Goal: Find contact information: Find contact information

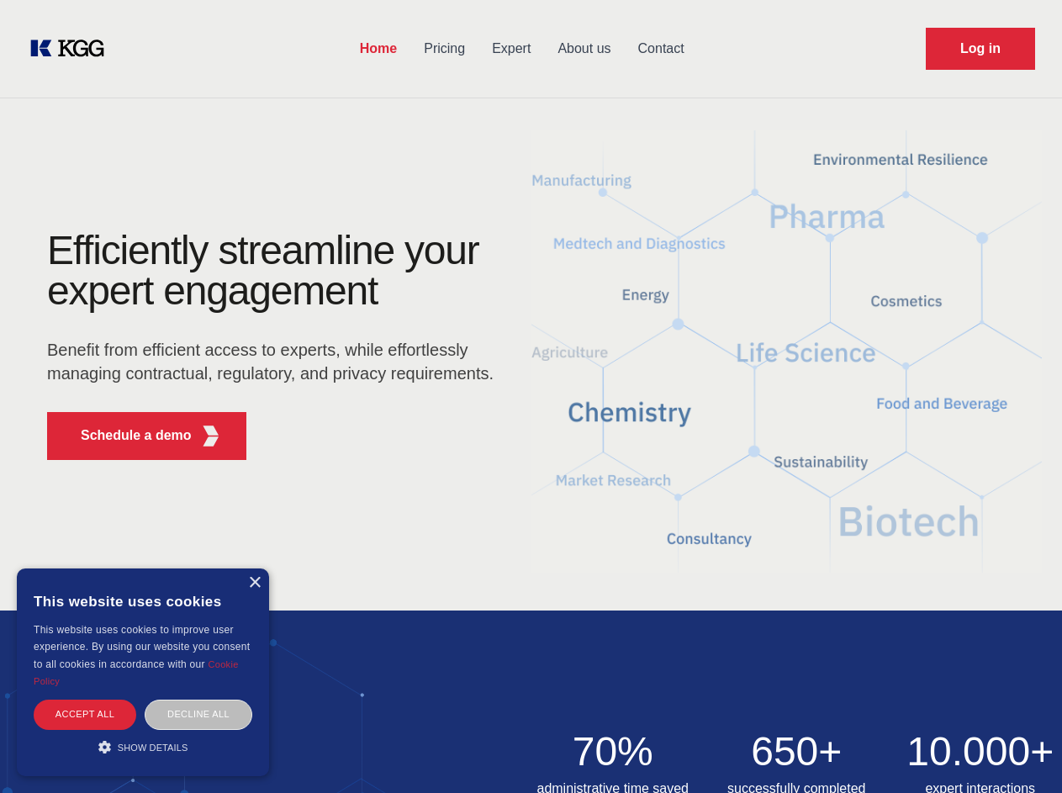
click at [530, 396] on div "Efficiently streamline your expert engagement Benefit from efficient access to …" at bounding box center [275, 351] width 511 height 243
click at [126, 435] on p "Schedule a demo" at bounding box center [136, 435] width 111 height 20
click at [254, 582] on div "× This website uses cookies This website uses cookies to improve user experienc…" at bounding box center [143, 672] width 252 height 208
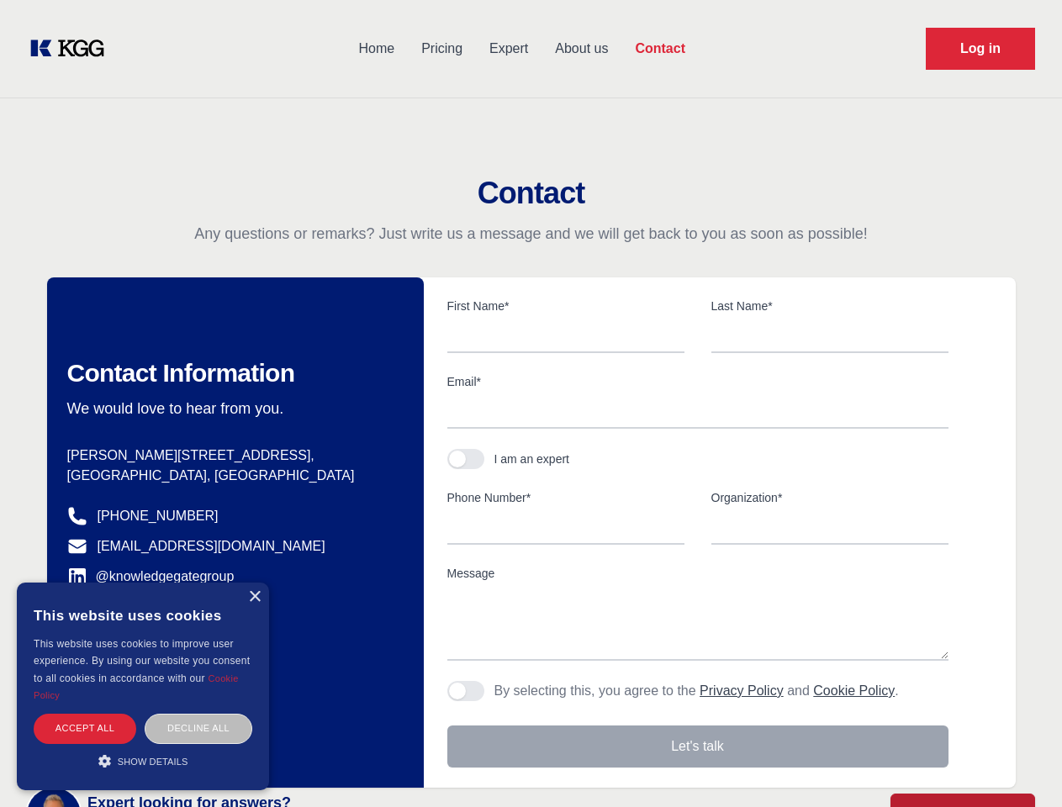
click at [85, 714] on div "Accept all" at bounding box center [85, 728] width 103 height 29
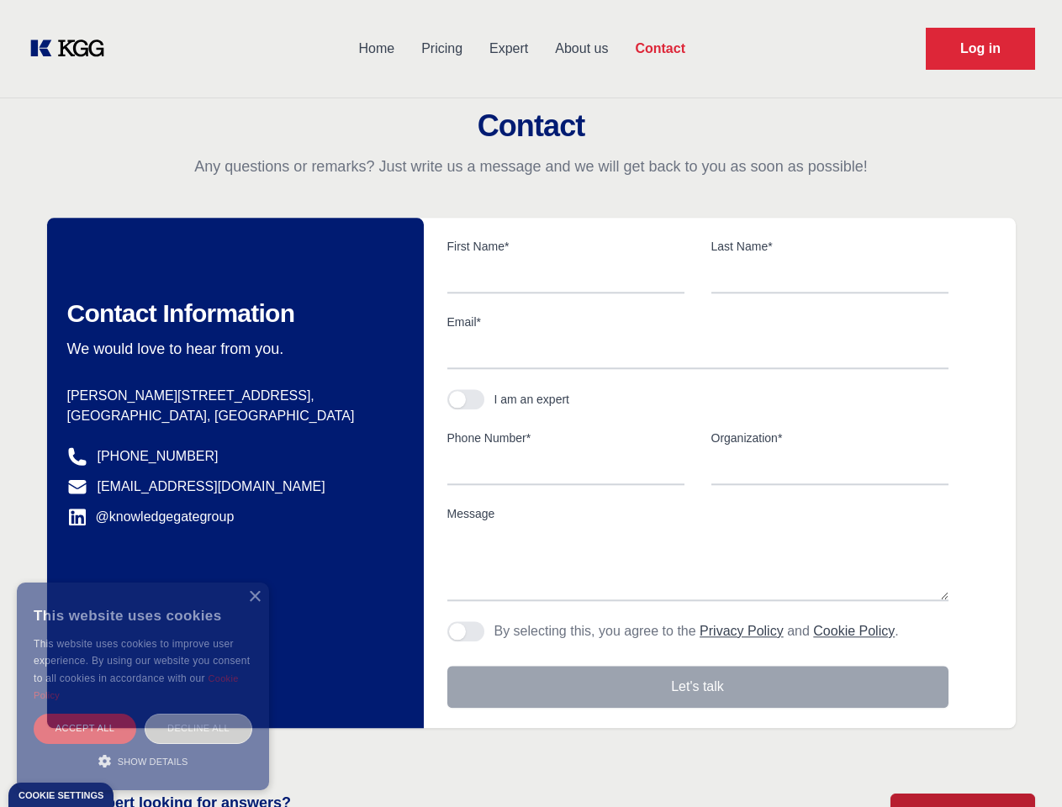
click at [198, 714] on div "Decline all" at bounding box center [199, 728] width 108 height 29
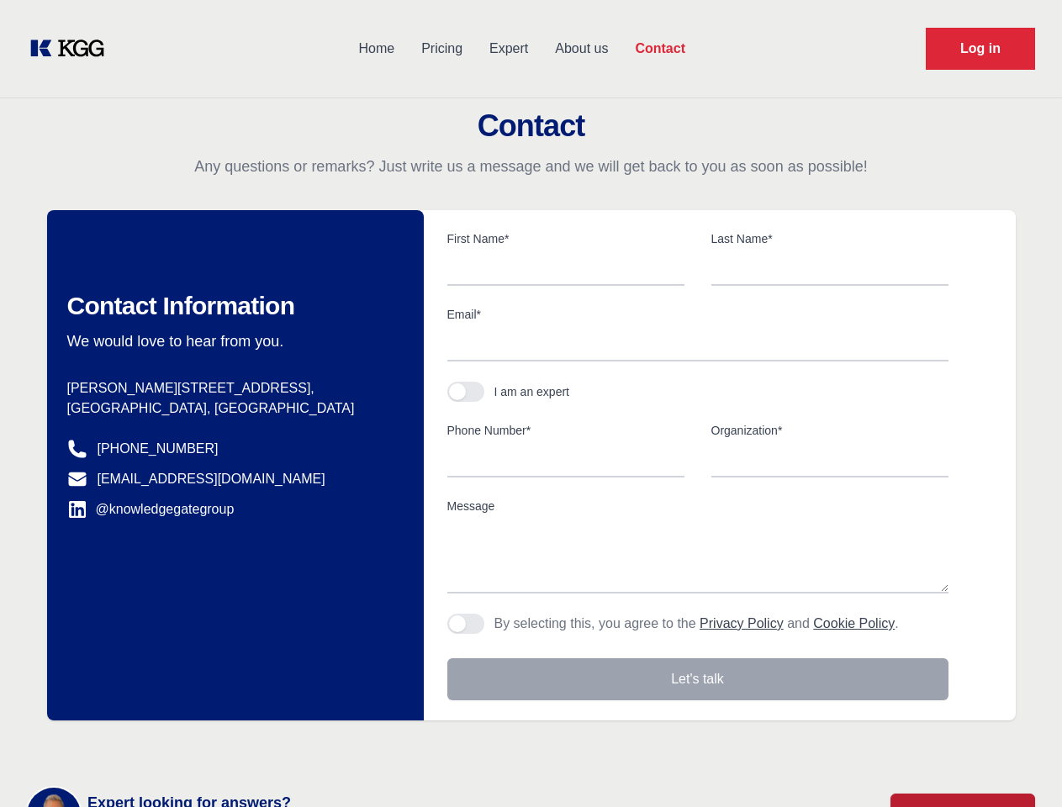
click at [143, 746] on main "Contact Any questions or remarks? Just write us a message and we will get back …" at bounding box center [531, 437] width 1062 height 875
